Goal: Book appointment/travel/reservation

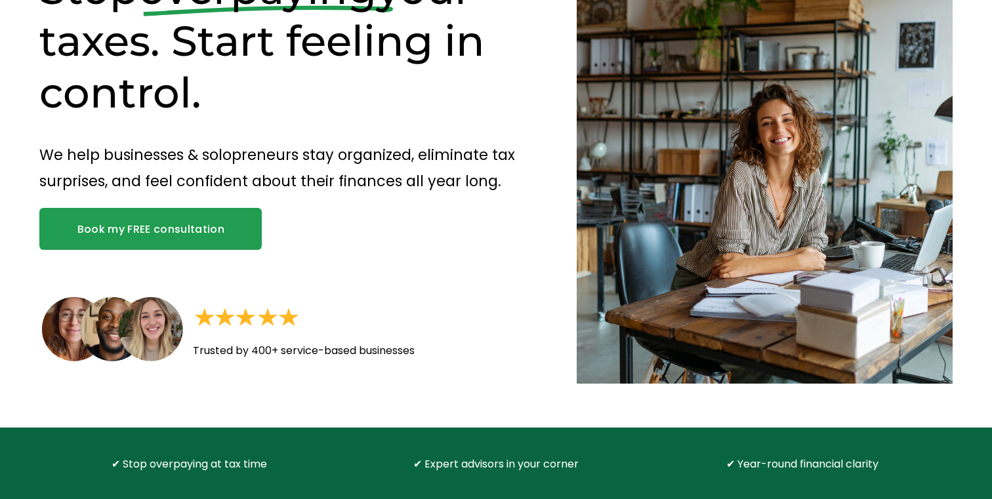
scroll to position [136, 0]
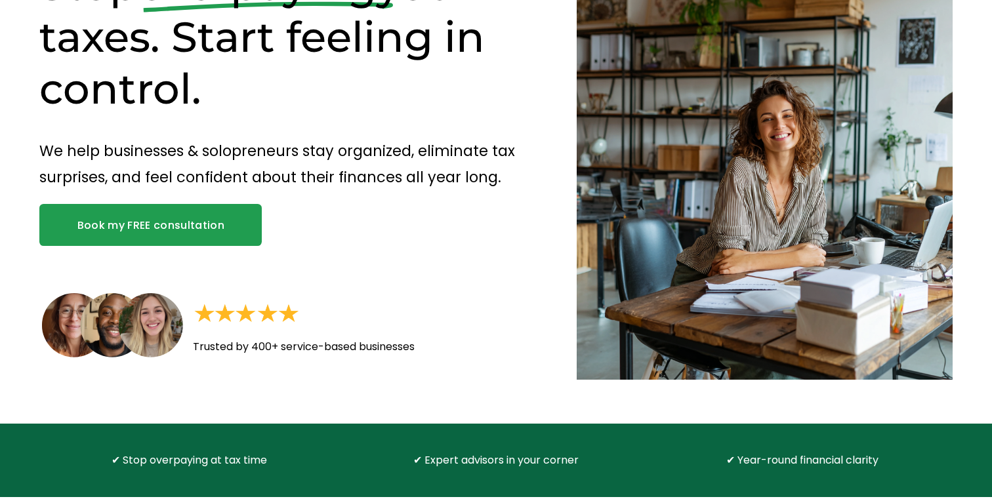
click at [221, 238] on link "Book my FREE consultation" at bounding box center [150, 225] width 222 height 42
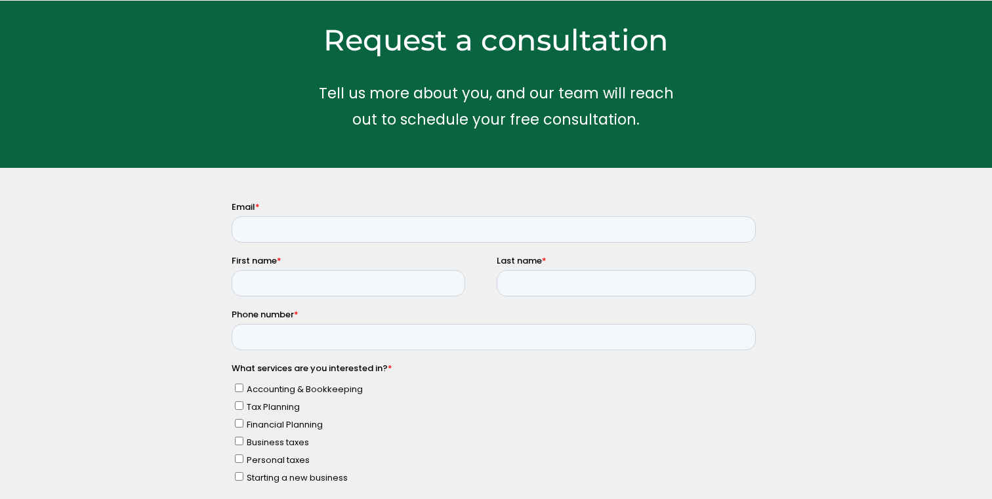
scroll to position [62, 0]
